Goal: Task Accomplishment & Management: Use online tool/utility

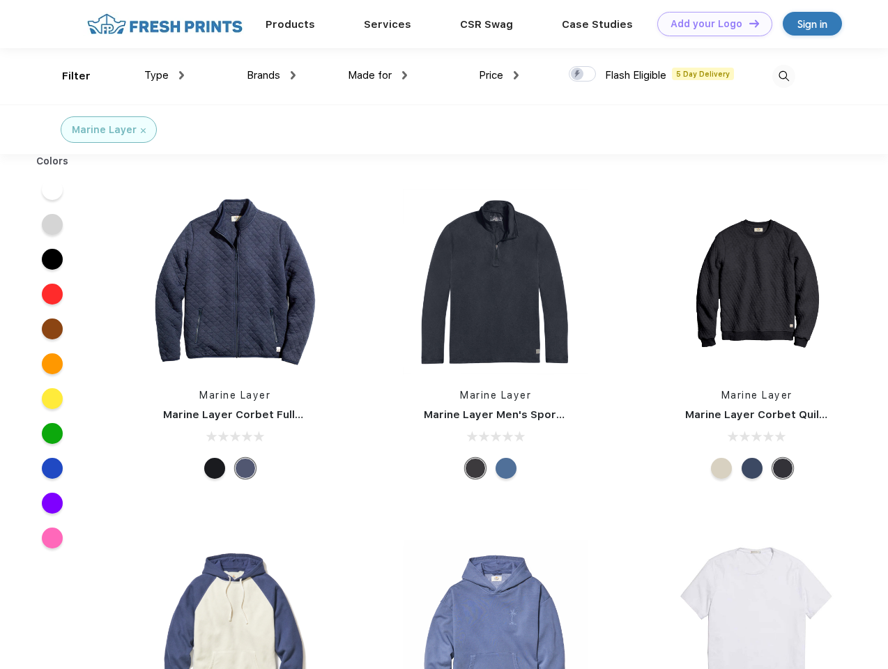
click at [710, 24] on link "Add your Logo Design Tool" at bounding box center [715, 24] width 115 height 24
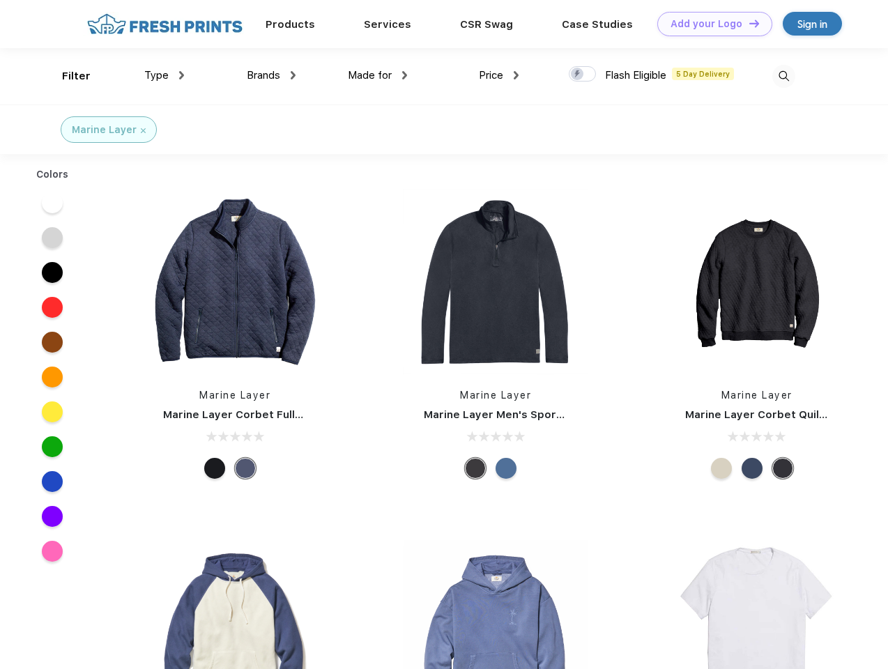
click at [0, 0] on div "Design Tool" at bounding box center [0, 0] width 0 height 0
click at [748, 23] on link "Add your Logo Design Tool" at bounding box center [715, 24] width 115 height 24
click at [67, 76] on div "Filter" at bounding box center [76, 76] width 29 height 16
click at [165, 75] on span "Type" at bounding box center [156, 75] width 24 height 13
click at [271, 75] on span "Brands" at bounding box center [263, 75] width 33 height 13
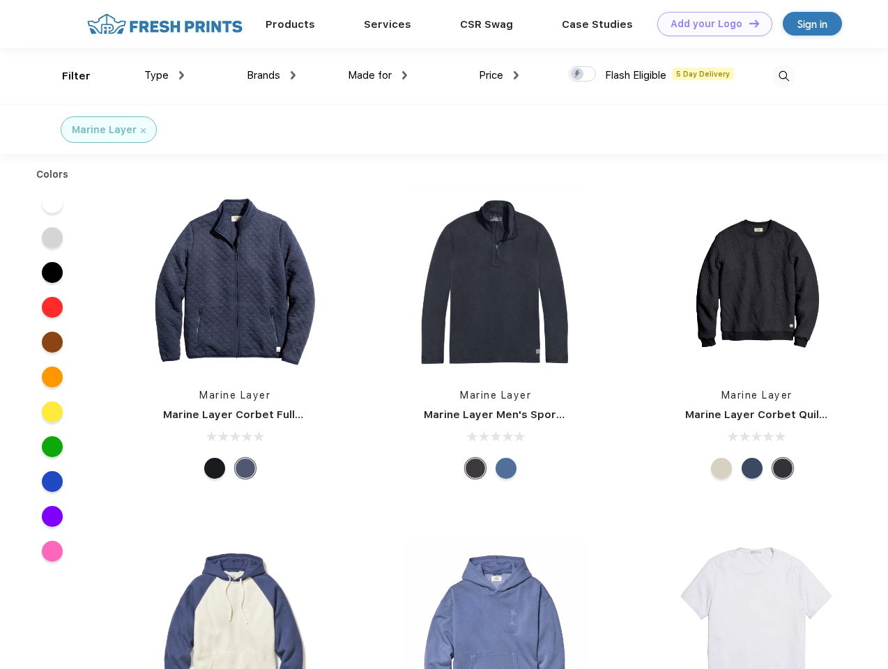
click at [378, 75] on span "Made for" at bounding box center [370, 75] width 44 height 13
click at [499, 75] on span "Price" at bounding box center [491, 75] width 24 height 13
click at [583, 75] on div at bounding box center [582, 73] width 27 height 15
click at [578, 75] on input "checkbox" at bounding box center [573, 70] width 9 height 9
click at [784, 76] on img at bounding box center [784, 76] width 23 height 23
